Goal: Task Accomplishment & Management: Manage account settings

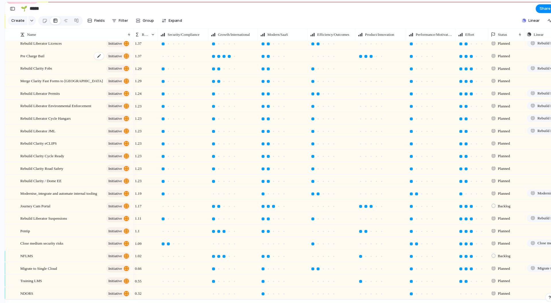
scroll to position [163, 0]
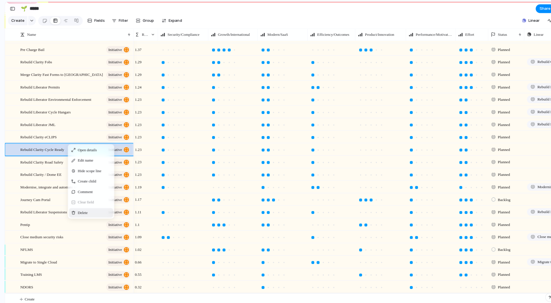
click at [87, 210] on div "Delete" at bounding box center [89, 209] width 43 height 9
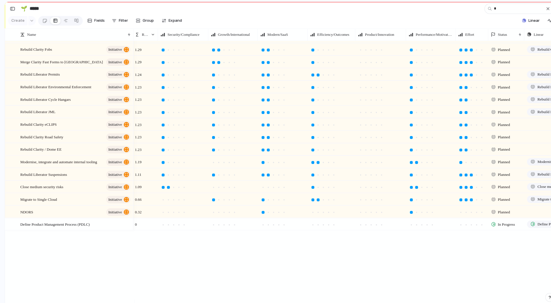
scroll to position [0, 0]
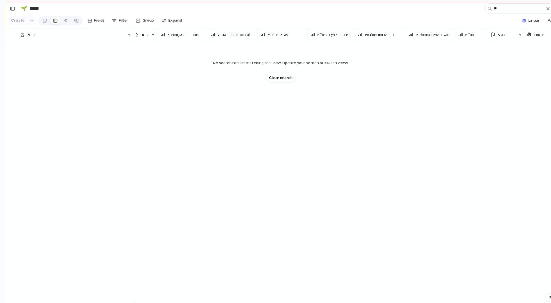
type input "*"
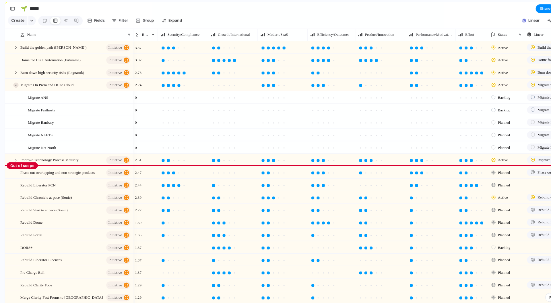
click at [16, 87] on div at bounding box center [15, 83] width 5 height 5
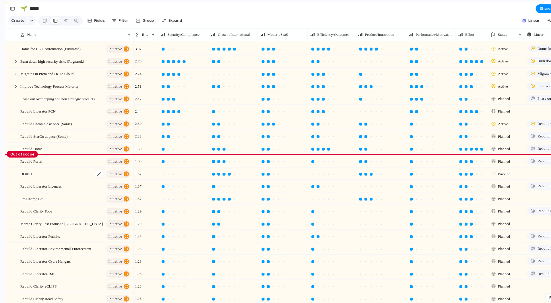
scroll to position [12, 0]
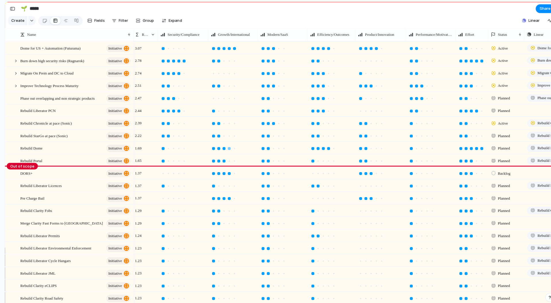
click at [226, 149] on div at bounding box center [225, 146] width 5 height 5
click at [221, 148] on div at bounding box center [220, 146] width 3 height 3
click at [165, 148] on div at bounding box center [165, 146] width 5 height 5
click at [463, 136] on div at bounding box center [464, 134] width 3 height 3
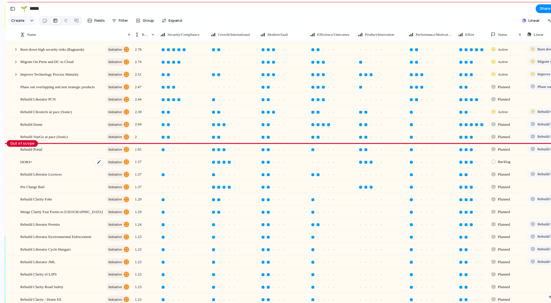
scroll to position [0, 0]
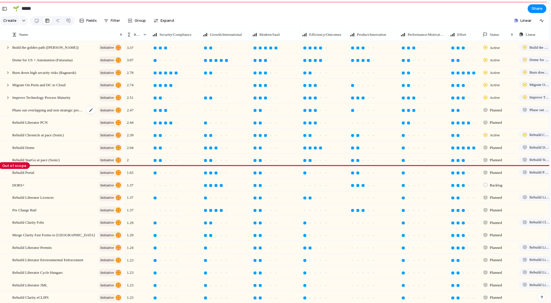
click at [67, 112] on span "Phase out overlapping and non strategic products" at bounding box center [55, 108] width 71 height 7
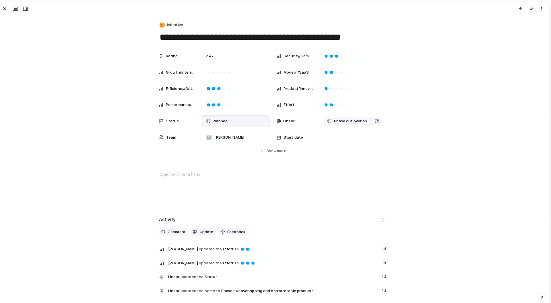
click at [223, 120] on div "Planned" at bounding box center [222, 119] width 23 height 7
click at [215, 155] on span "Active" at bounding box center [221, 154] width 12 height 6
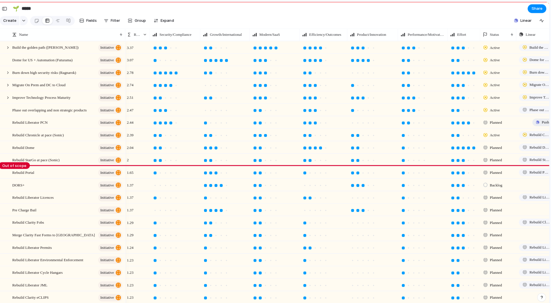
click at [535, 122] on div "button" at bounding box center [536, 120] width 3 height 3
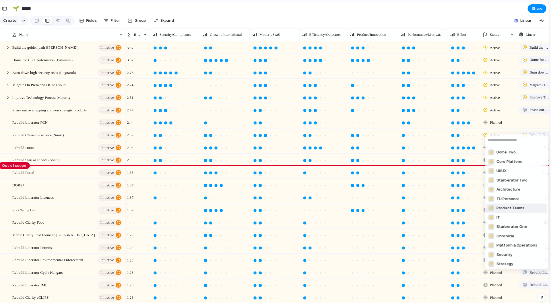
click at [505, 208] on span "Product Teams" at bounding box center [511, 205] width 28 height 6
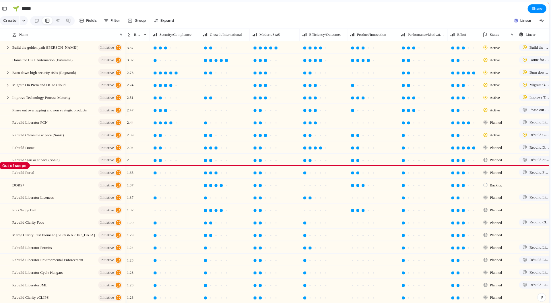
click at [490, 124] on span "Planned" at bounding box center [496, 121] width 12 height 6
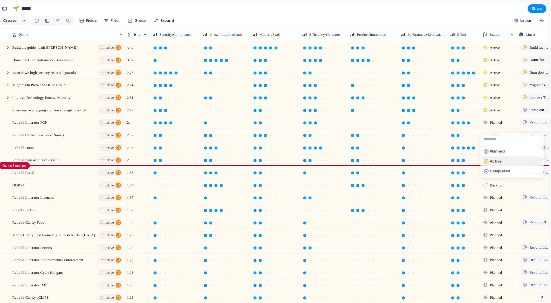
click at [490, 160] on span "Active" at bounding box center [496, 159] width 12 height 6
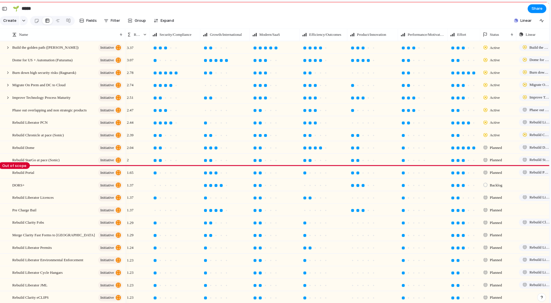
click at [490, 149] on span "Planned" at bounding box center [496, 146] width 12 height 6
click at [426, 22] on div "Planned Active Completed" at bounding box center [275, 151] width 551 height 303
